Goal: Leave review/rating: Leave review/rating

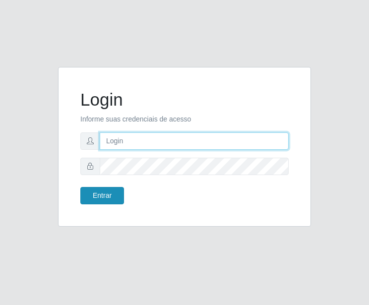
type input "Raissa@B9"
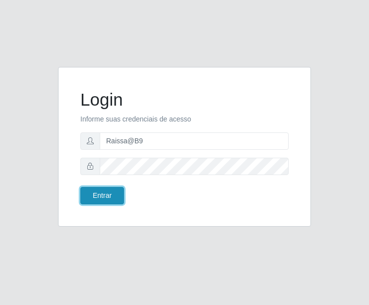
click at [102, 202] on button "Entrar" at bounding box center [102, 195] width 44 height 17
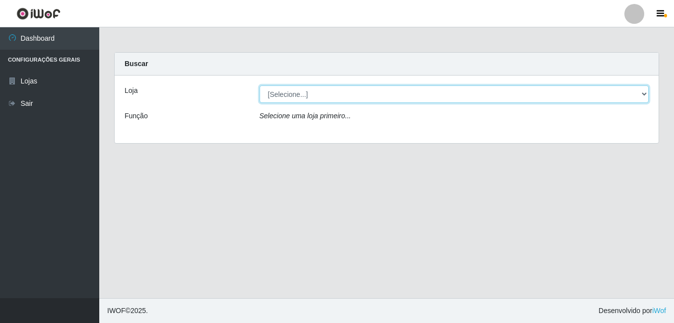
click at [369, 96] on select "[Selecione...] Bemais Supermercados - B9 Bessa" at bounding box center [455, 93] width 390 height 17
select select "410"
click at [260, 85] on select "[Selecione...] Bemais Supermercados - B9 Bessa" at bounding box center [455, 93] width 390 height 17
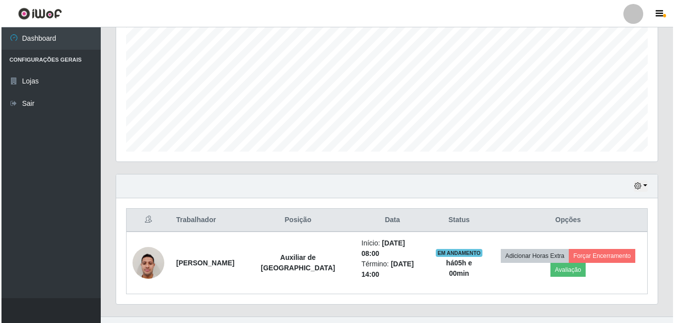
scroll to position [212, 0]
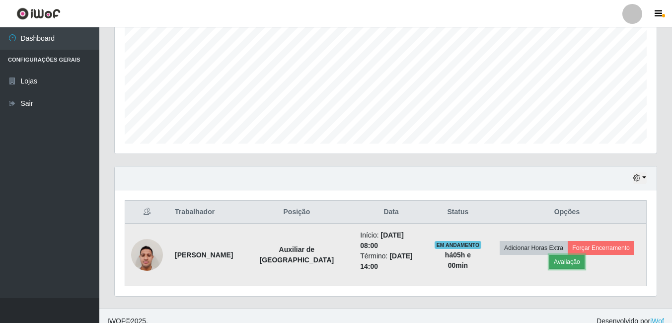
click at [369, 255] on button "Avaliação" at bounding box center [566, 262] width 35 height 14
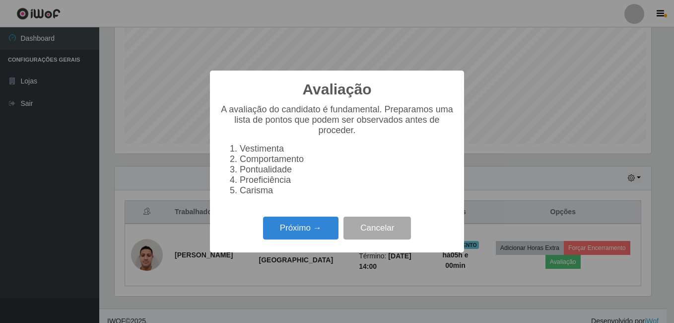
scroll to position [206, 537]
click at [308, 231] on button "Próximo →" at bounding box center [300, 227] width 75 height 23
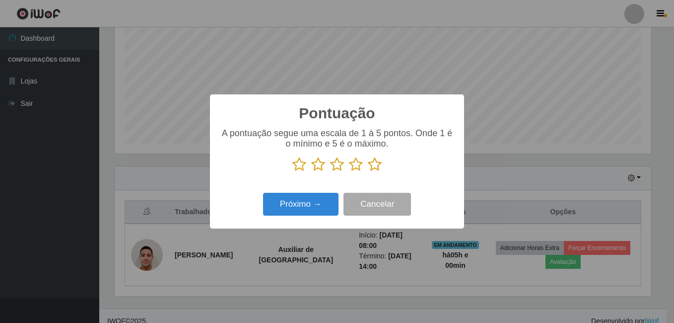
click at [369, 168] on icon at bounding box center [375, 164] width 14 height 15
click at [368, 172] on input "radio" at bounding box center [368, 172] width 0 height 0
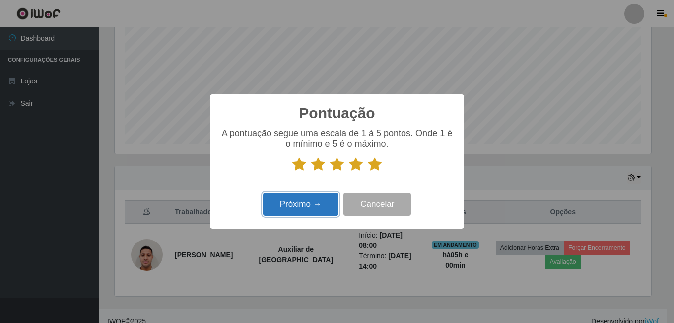
click at [322, 198] on button "Próximo →" at bounding box center [300, 204] width 75 height 23
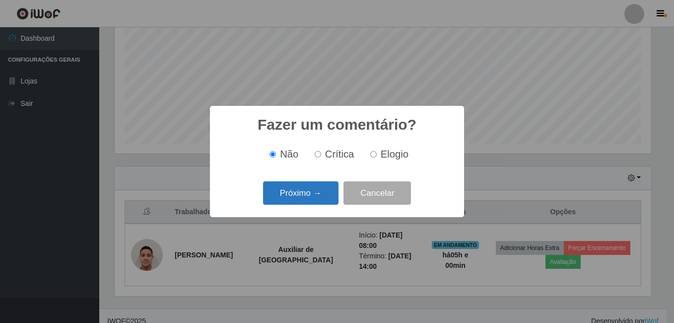
click at [328, 191] on button "Próximo →" at bounding box center [300, 192] width 75 height 23
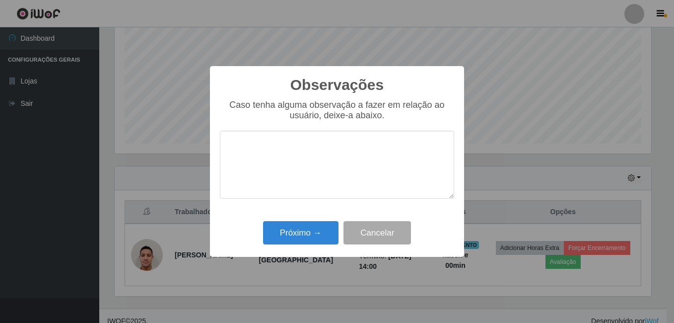
drag, startPoint x: 321, startPoint y: 160, endPoint x: 389, endPoint y: 196, distance: 76.8
click at [321, 160] on textarea at bounding box center [337, 165] width 234 height 68
click at [369, 147] on textarea "excelente pessoa, trabalhou muito bem!" at bounding box center [337, 165] width 234 height 68
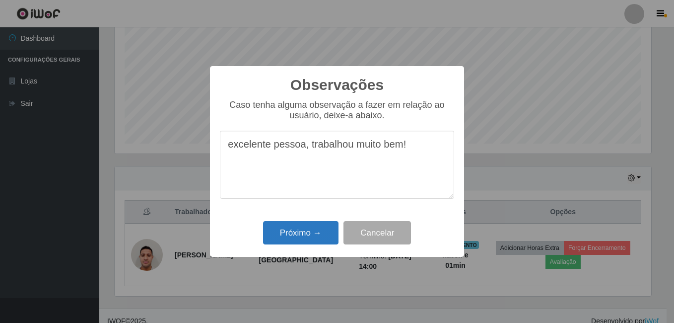
type textarea "excelente pessoa, trabalhou muito bem!"
click at [300, 236] on button "Próximo →" at bounding box center [300, 232] width 75 height 23
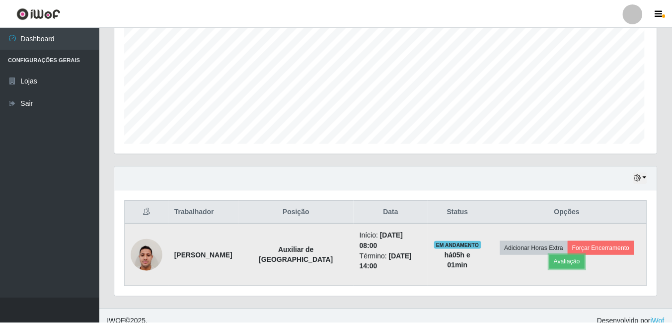
scroll to position [206, 542]
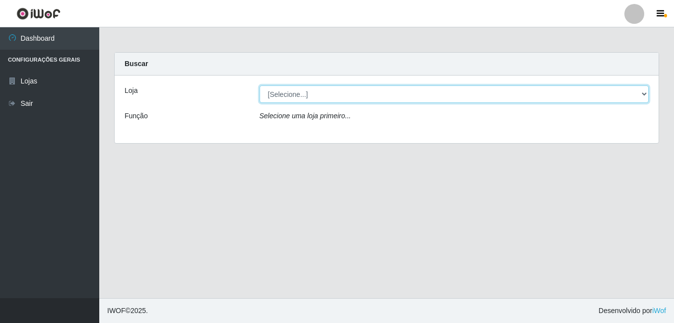
click at [487, 89] on select "[Selecione...] Bemais Supermercados - B9 Bessa" at bounding box center [455, 93] width 390 height 17
click at [260, 85] on select "[Selecione...] Bemais Supermercados - B9 Bessa" at bounding box center [455, 93] width 390 height 17
click at [468, 95] on select "[Selecione...] Bemais Supermercados - B9 Bessa" at bounding box center [455, 93] width 390 height 17
select select "410"
click at [260, 85] on select "[Selecione...] Bemais Supermercados - B9 Bessa" at bounding box center [455, 93] width 390 height 17
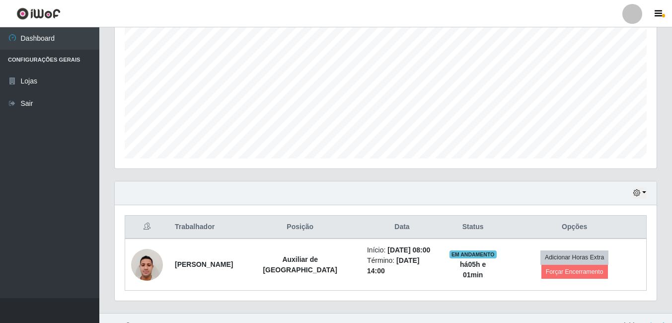
scroll to position [204, 0]
